Goal: Communication & Community: Answer question/provide support

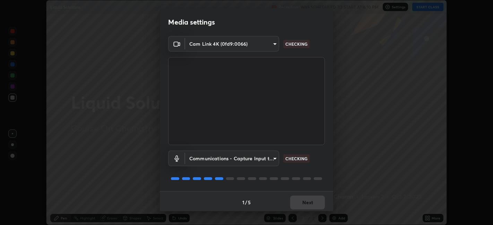
scroll to position [2, 0]
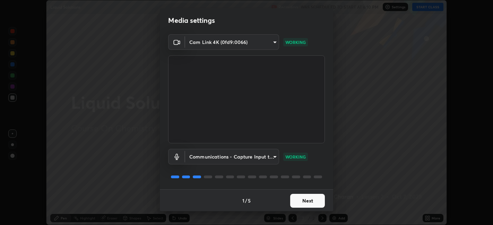
click at [307, 204] on button "Next" at bounding box center [307, 201] width 35 height 14
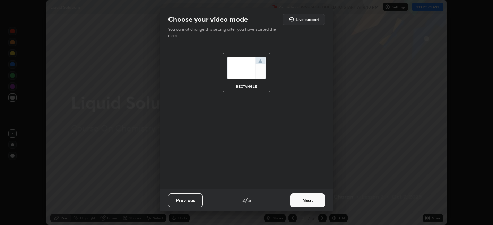
click at [302, 199] on button "Next" at bounding box center [307, 201] width 35 height 14
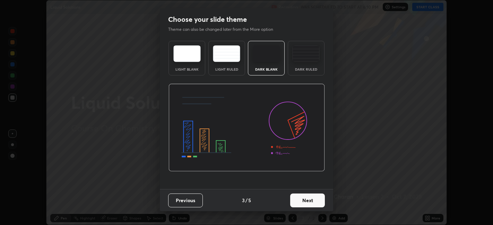
click at [305, 199] on button "Next" at bounding box center [307, 201] width 35 height 14
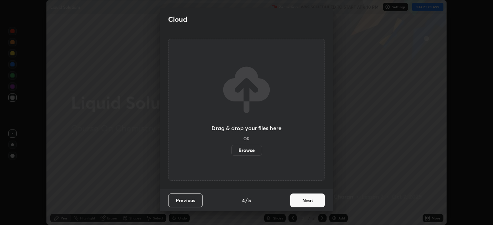
click at [300, 199] on button "Next" at bounding box center [307, 201] width 35 height 14
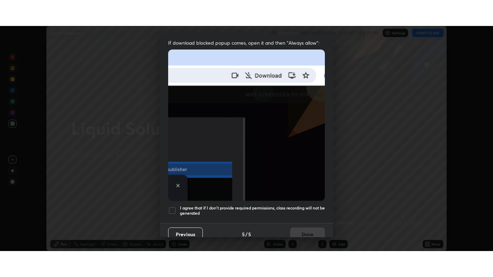
scroll to position [143, 0]
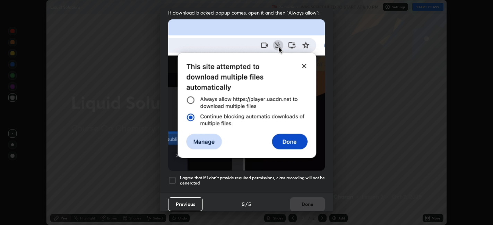
click at [173, 176] on div at bounding box center [172, 180] width 8 height 8
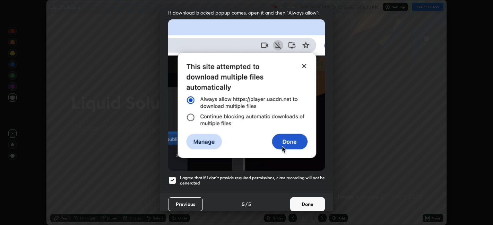
click at [303, 198] on button "Done" at bounding box center [307, 204] width 35 height 14
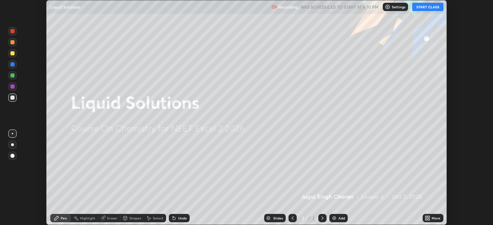
click at [427, 217] on icon at bounding box center [426, 217] width 2 height 2
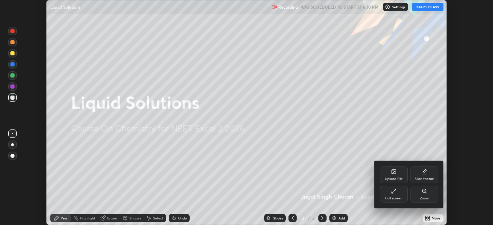
click at [396, 193] on icon at bounding box center [394, 191] width 6 height 6
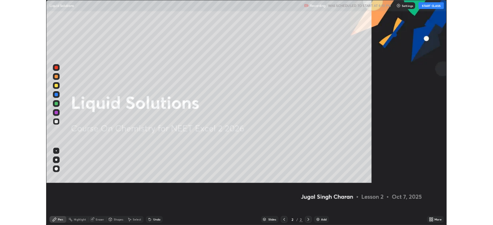
scroll to position [277, 493]
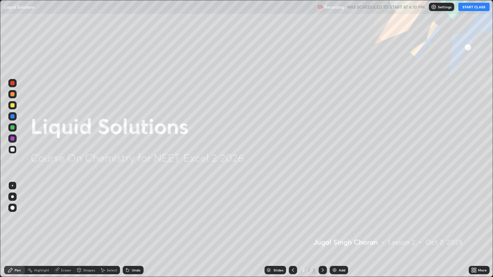
click at [471, 7] on button "START CLASS" at bounding box center [473, 7] width 31 height 8
click at [338, 225] on div "Add" at bounding box center [341, 270] width 7 height 3
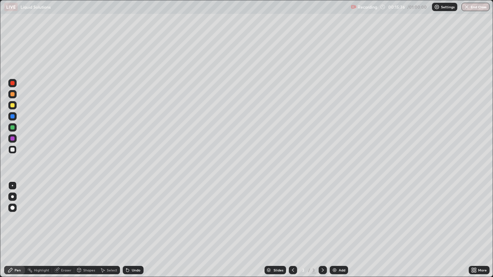
click at [338, 225] on div "Add" at bounding box center [341, 270] width 7 height 3
click at [341, 225] on div "Add" at bounding box center [341, 270] width 7 height 3
click at [335, 225] on img at bounding box center [335, 270] width 6 height 6
click at [340, 225] on div "Add" at bounding box center [341, 270] width 7 height 3
click at [291, 225] on icon at bounding box center [293, 270] width 6 height 6
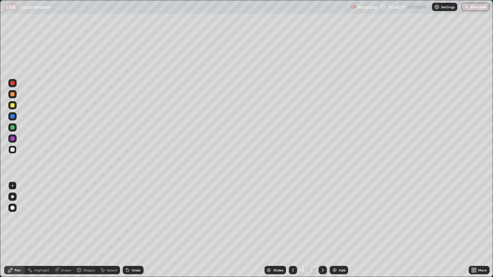
click at [322, 225] on icon at bounding box center [323, 270] width 6 height 6
click at [65, 225] on div "Eraser" at bounding box center [66, 270] width 10 height 3
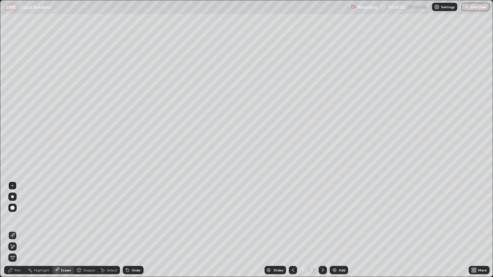
click at [20, 225] on div "Pen" at bounding box center [18, 270] width 6 height 3
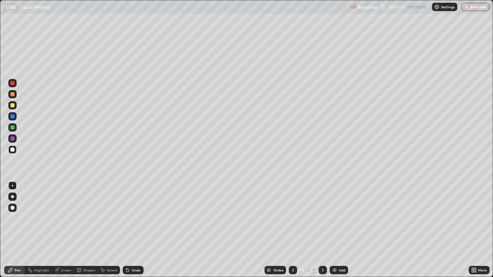
click at [475, 8] on button "End Class" at bounding box center [475, 7] width 28 height 8
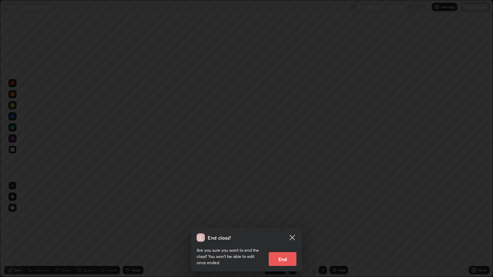
click at [285, 225] on button "End" at bounding box center [283, 259] width 28 height 14
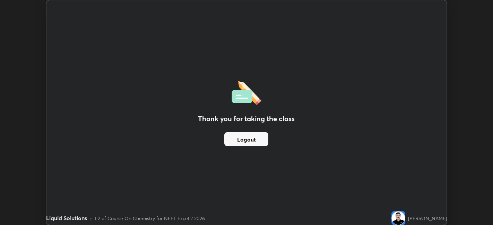
scroll to position [34422, 34154]
